Goal: Task Accomplishment & Management: Use online tool/utility

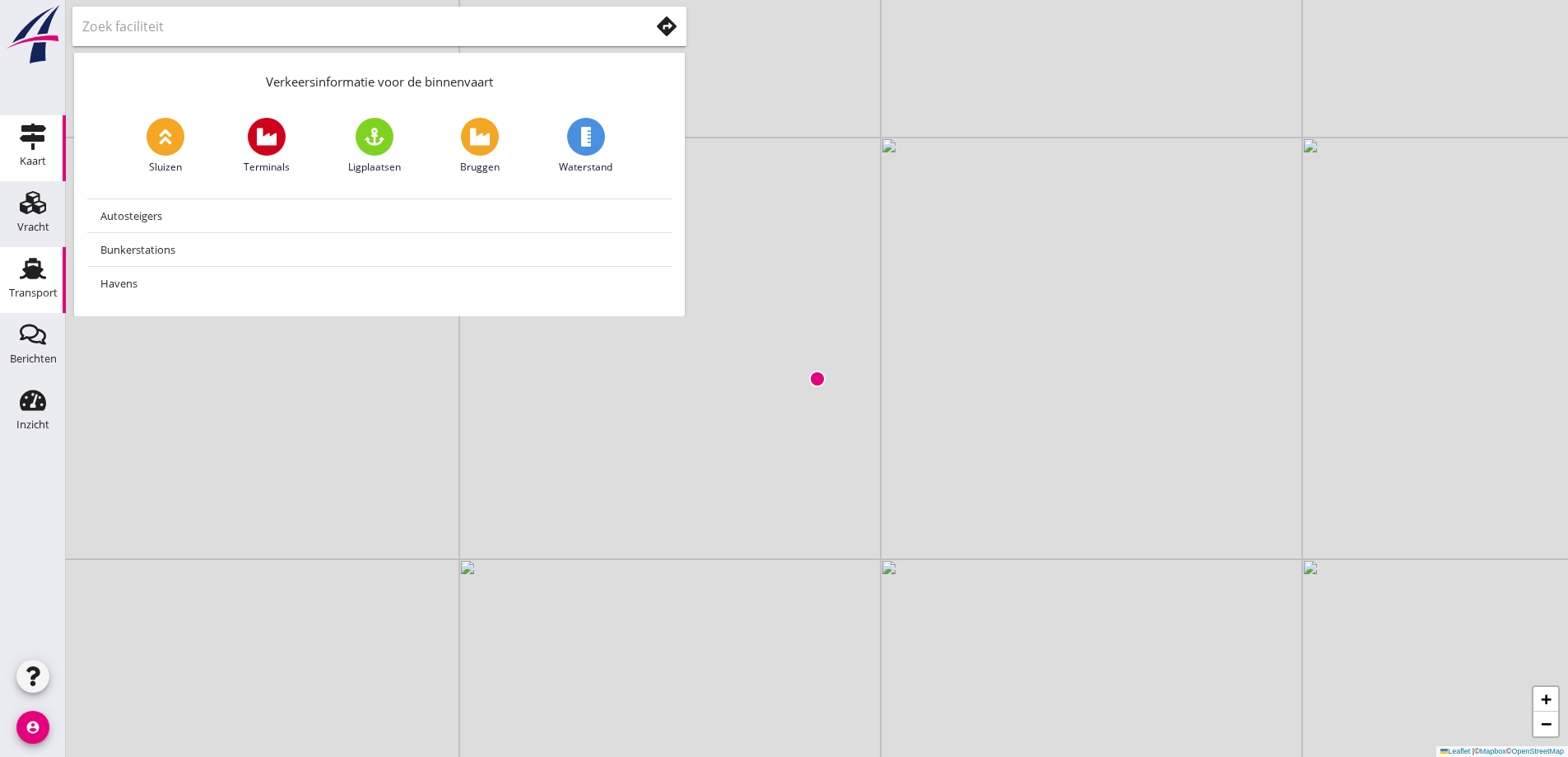
click at [43, 263] on icon "Transport" at bounding box center [33, 269] width 27 height 27
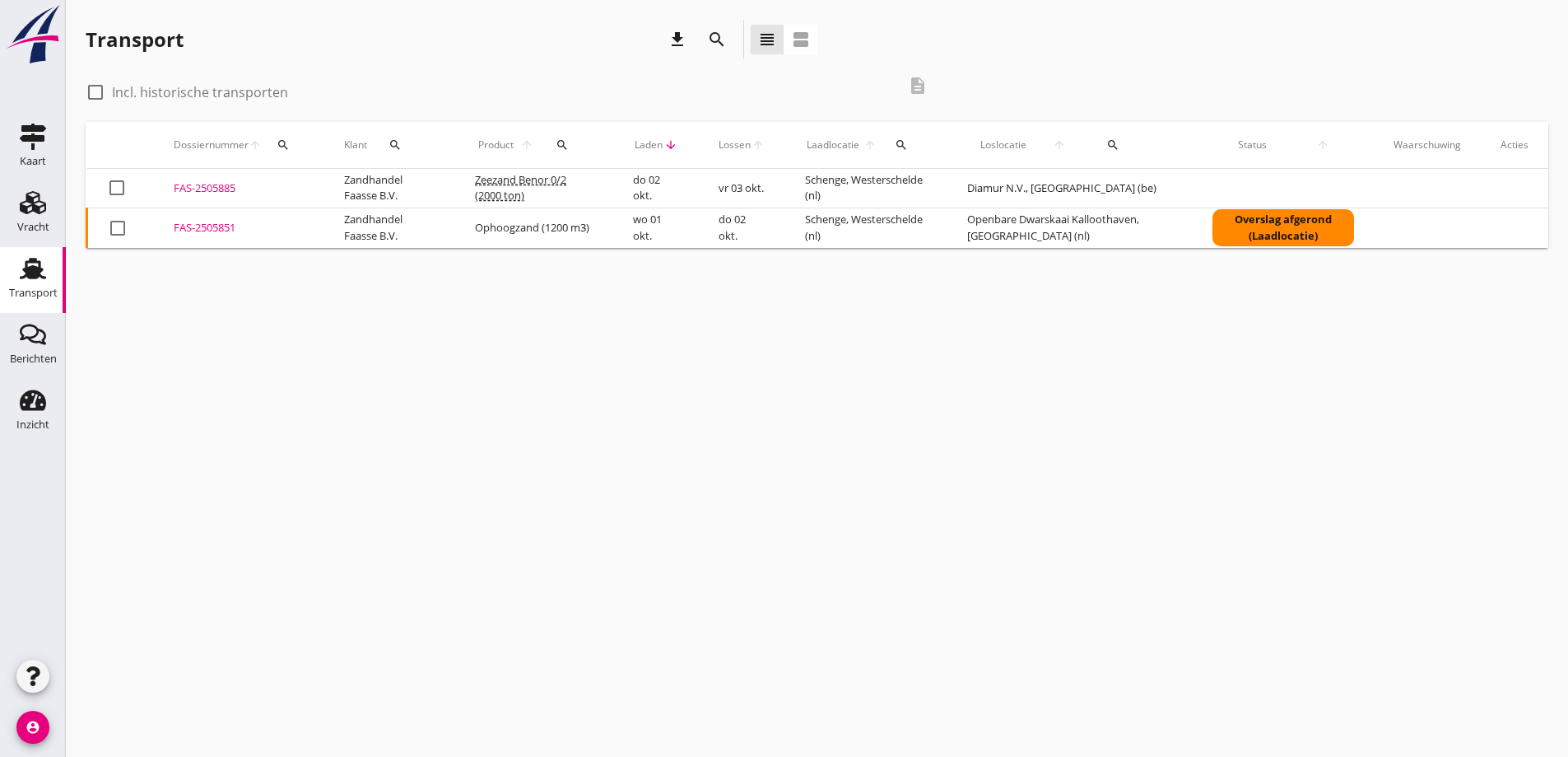
click at [206, 226] on div "FAS-2505851" at bounding box center [239, 228] width 131 height 16
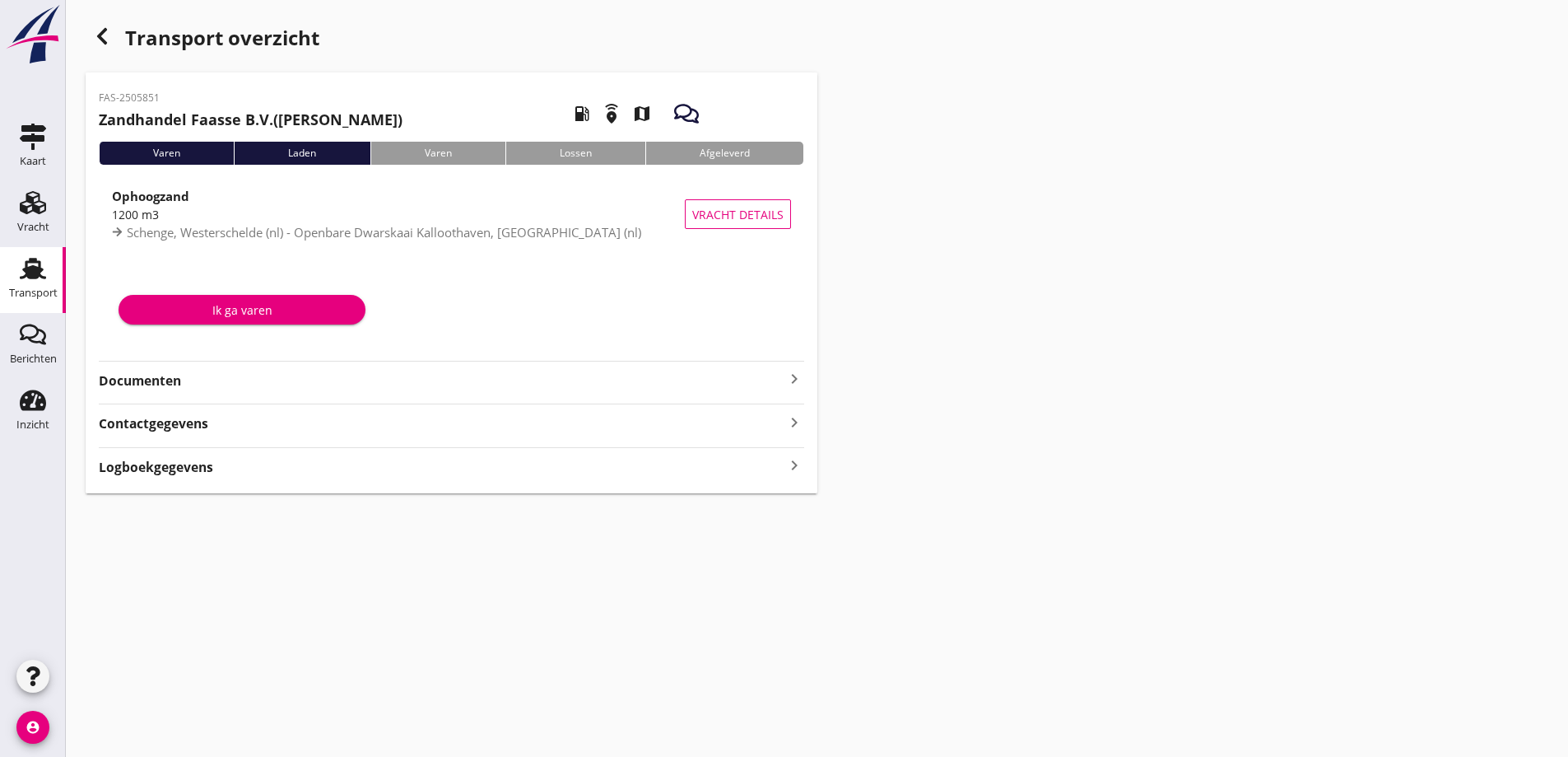
click at [140, 378] on strong "Documenten" at bounding box center [441, 380] width 685 height 19
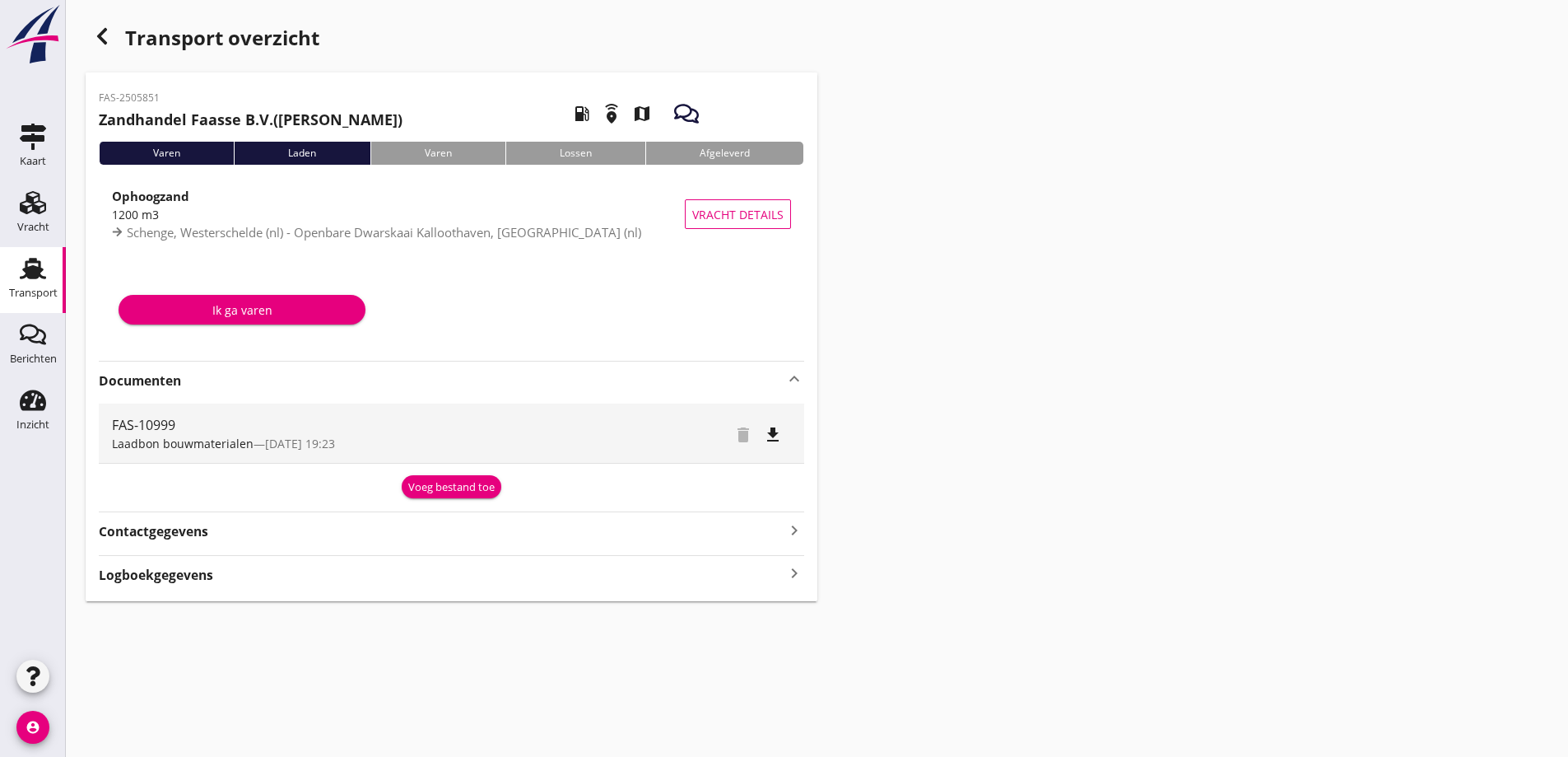
click at [480, 485] on div "Voeg bestand toe" at bounding box center [452, 488] width 86 height 16
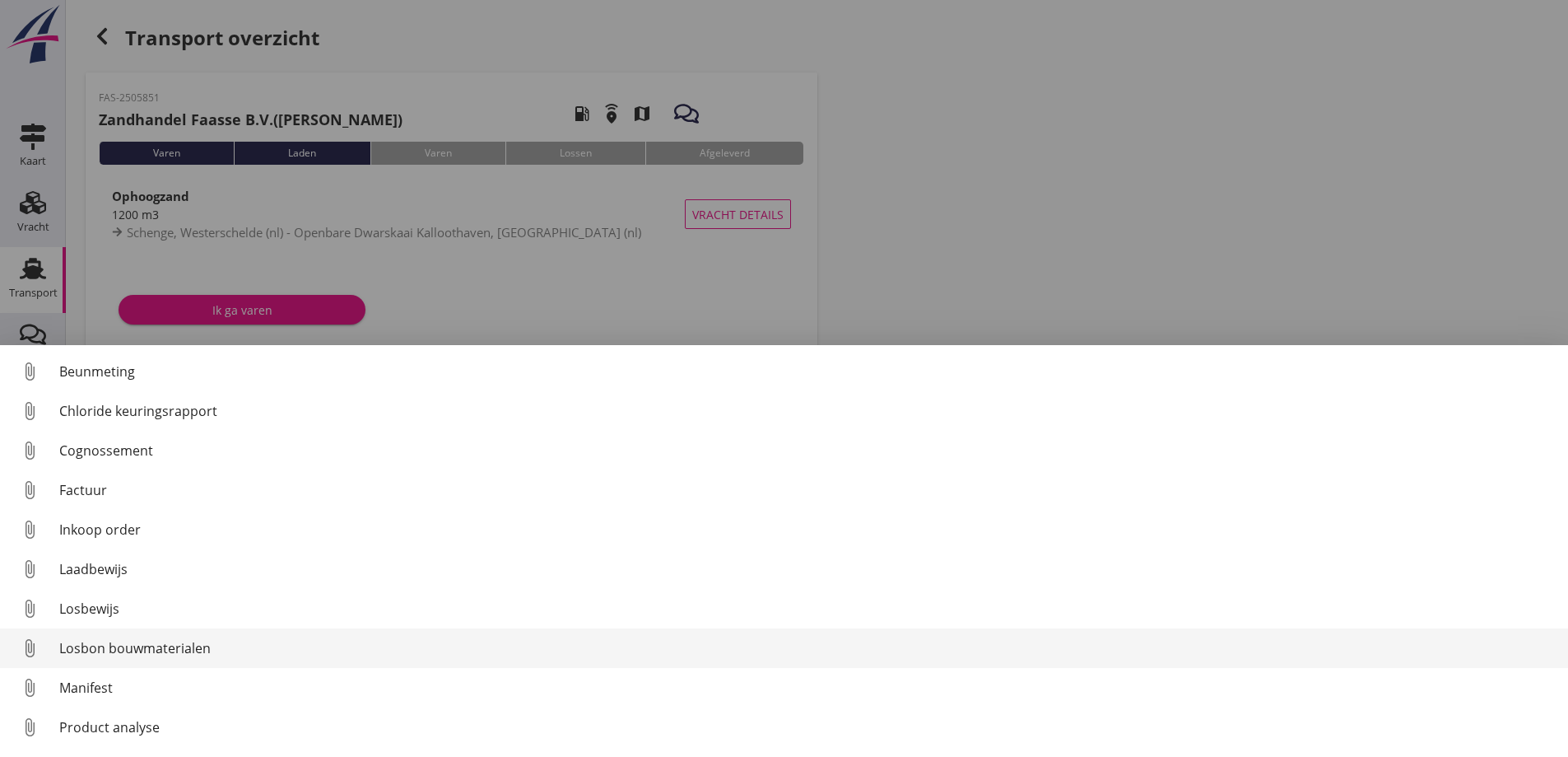
click at [229, 643] on div "Losbon bouwmaterialen" at bounding box center [807, 648] width 1496 height 20
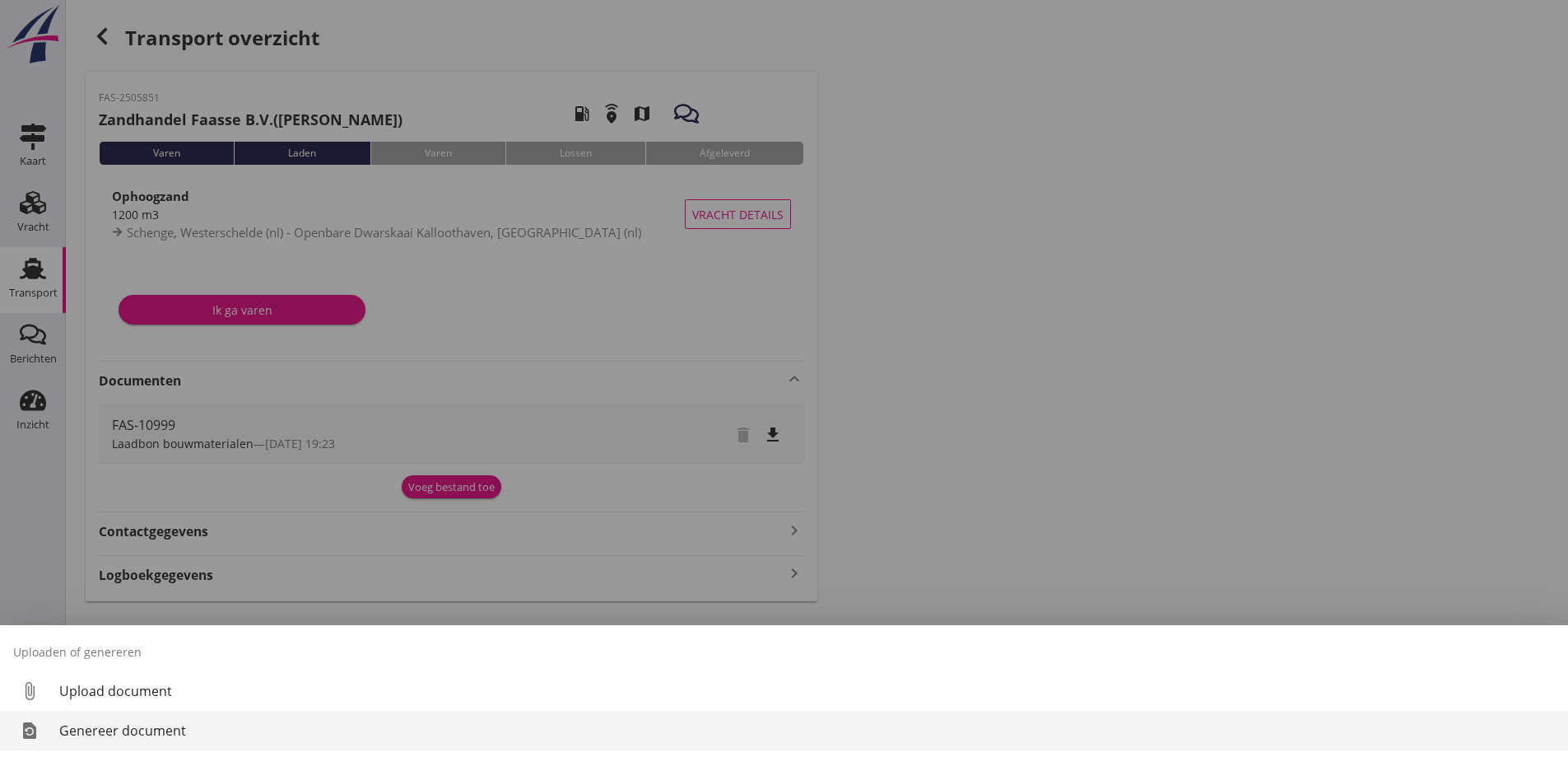
click at [150, 734] on div "Genereer document" at bounding box center [807, 730] width 1496 height 20
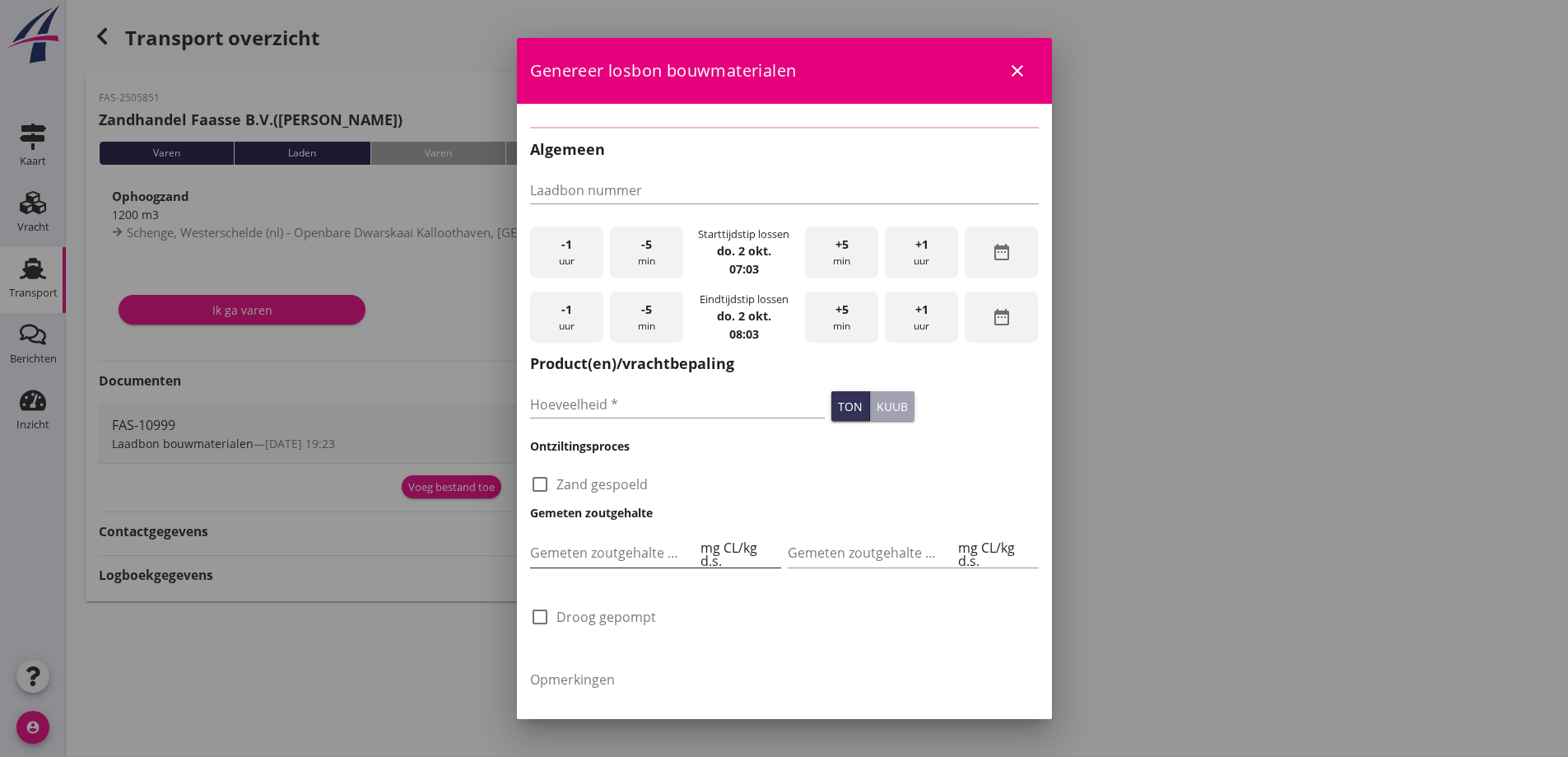
type input "FAS-10999"
type input "1200"
checkbox input "true"
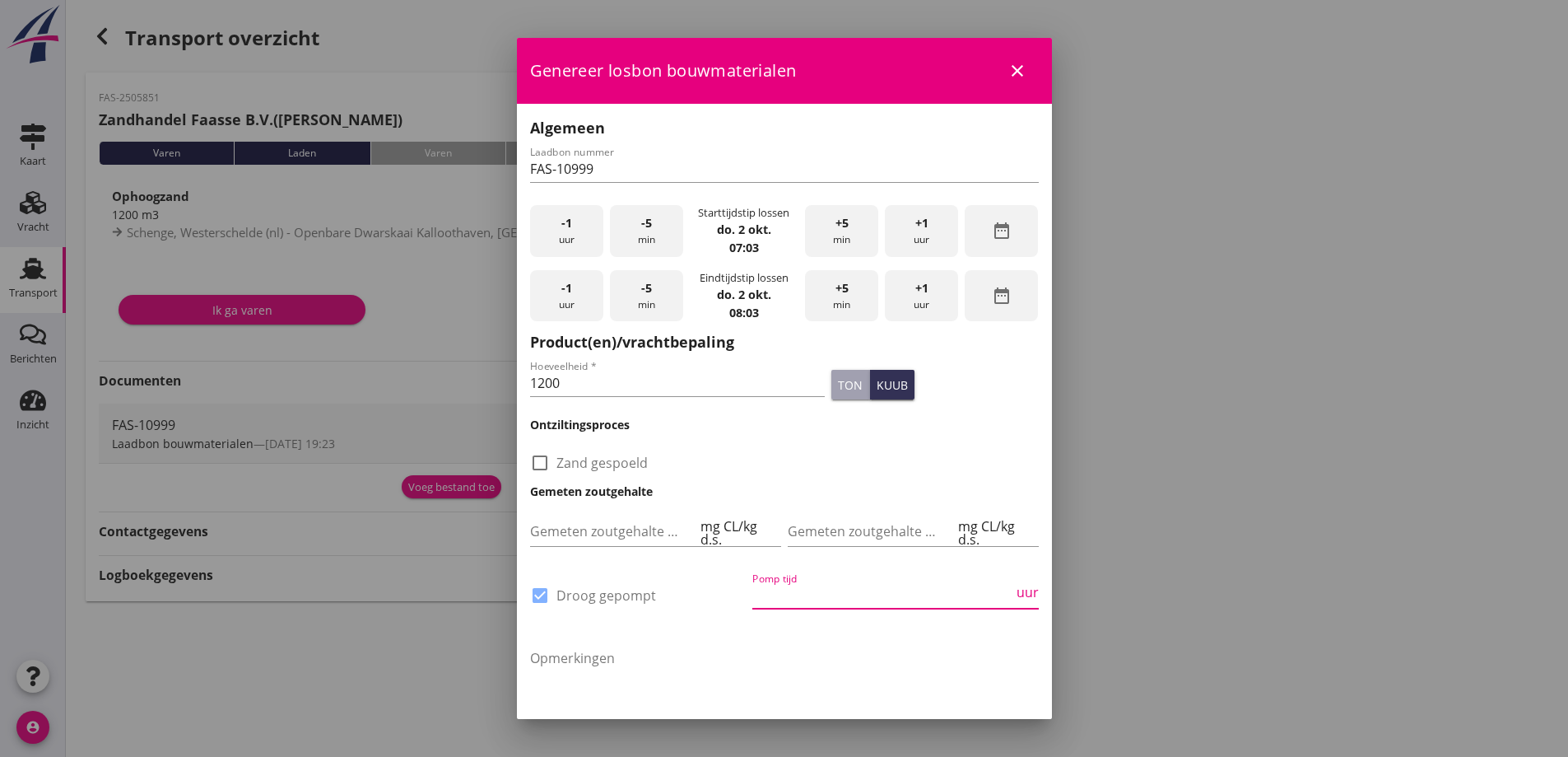
click at [778, 598] on input "Pomp tijd" at bounding box center [882, 595] width 261 height 27
type input "14"
drag, startPoint x: 626, startPoint y: 380, endPoint x: 475, endPoint y: 374, distance: 151.1
click at [475, 374] on div "2025 [DATE] chevron_left [DATE] chevron_right M D W D V Z Z 1 2 3 4 5 6 7 8 9 1…" at bounding box center [784, 378] width 1568 height 757
type input "1190"
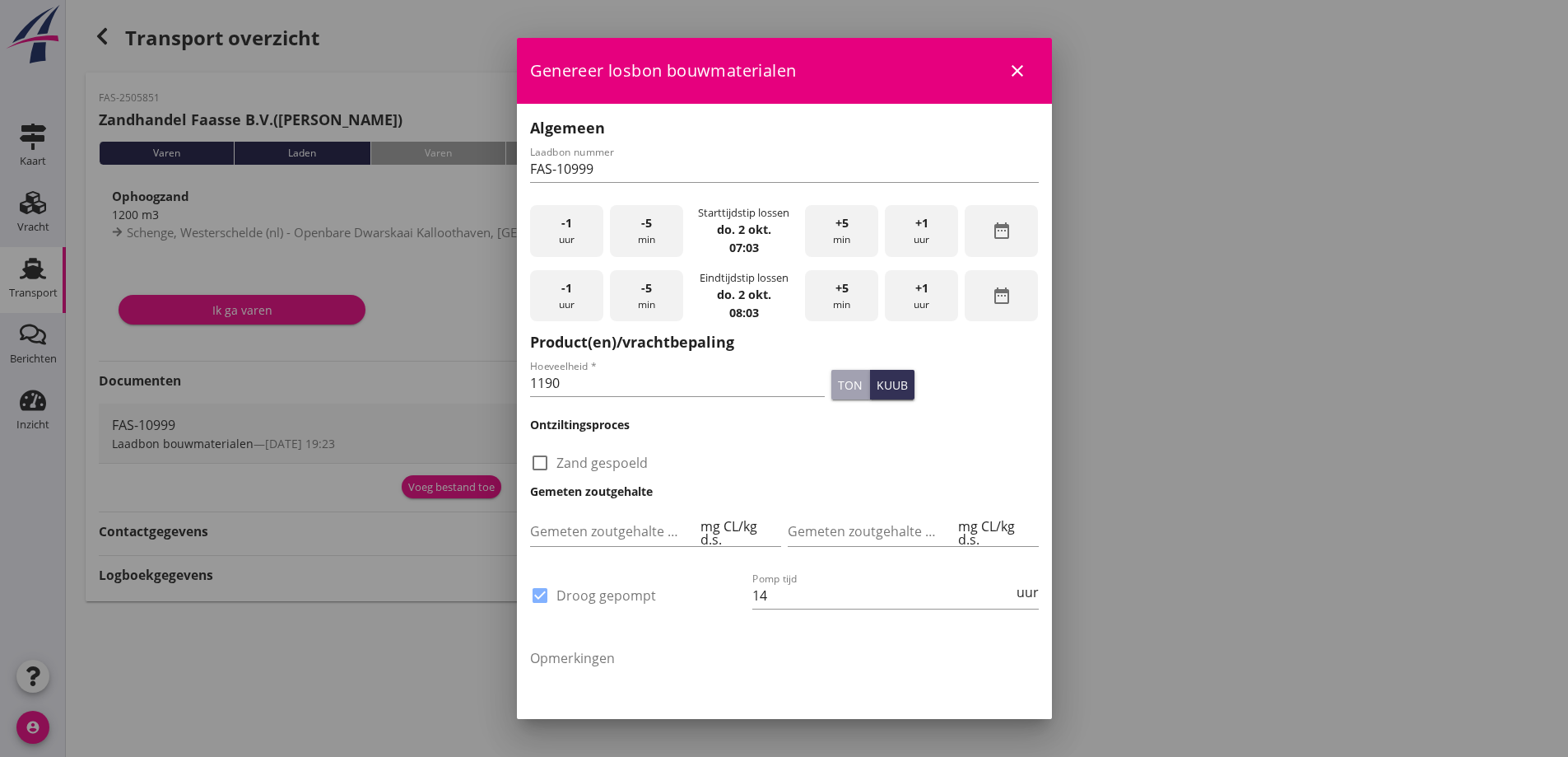
click at [958, 439] on div "check_box_outline_blank Zand gespoeld" at bounding box center [784, 455] width 515 height 43
